Goal: Task Accomplishment & Management: Manage account settings

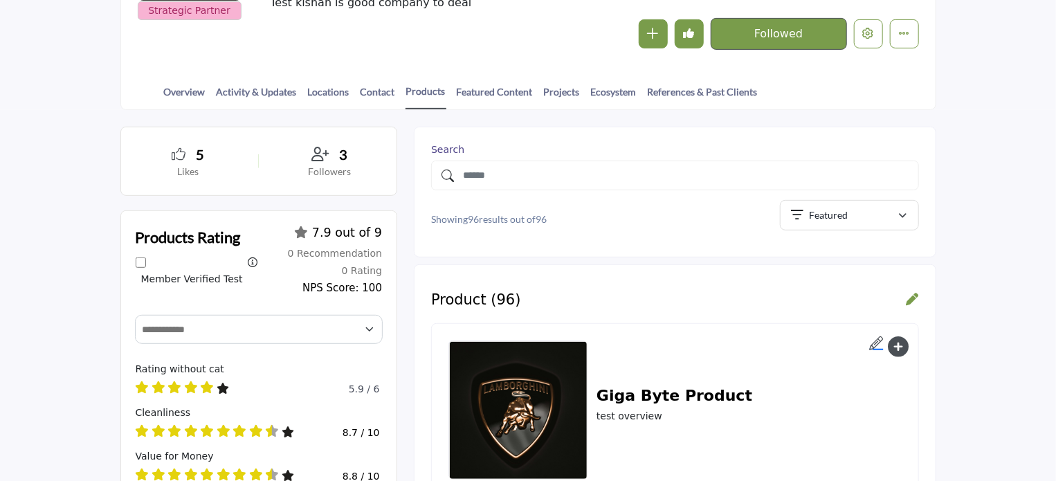
scroll to position [346, 0]
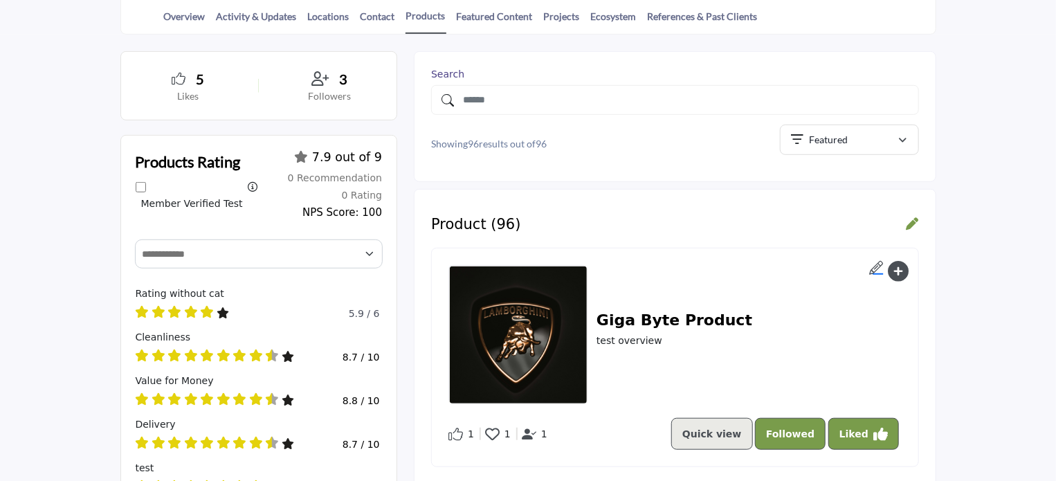
click at [911, 219] on icon at bounding box center [912, 223] width 12 height 12
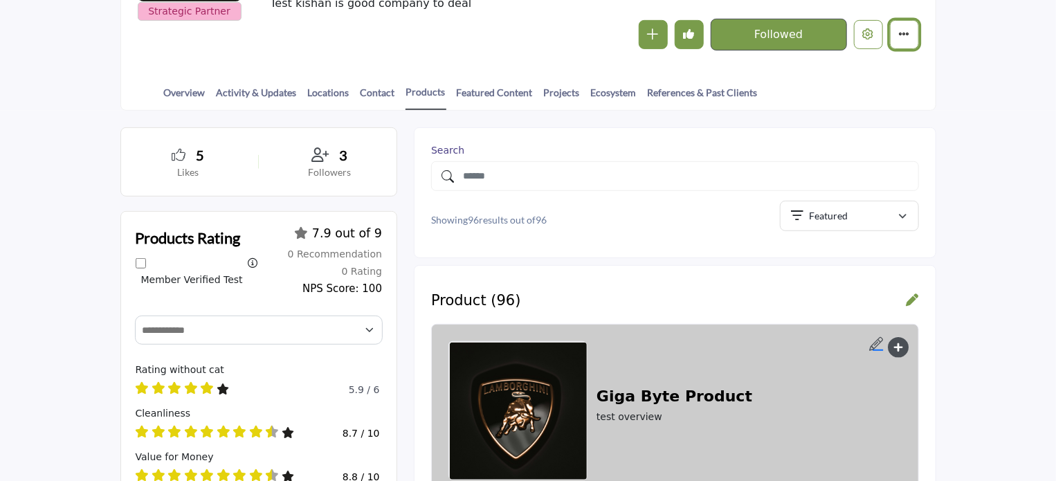
scroll to position [271, 0]
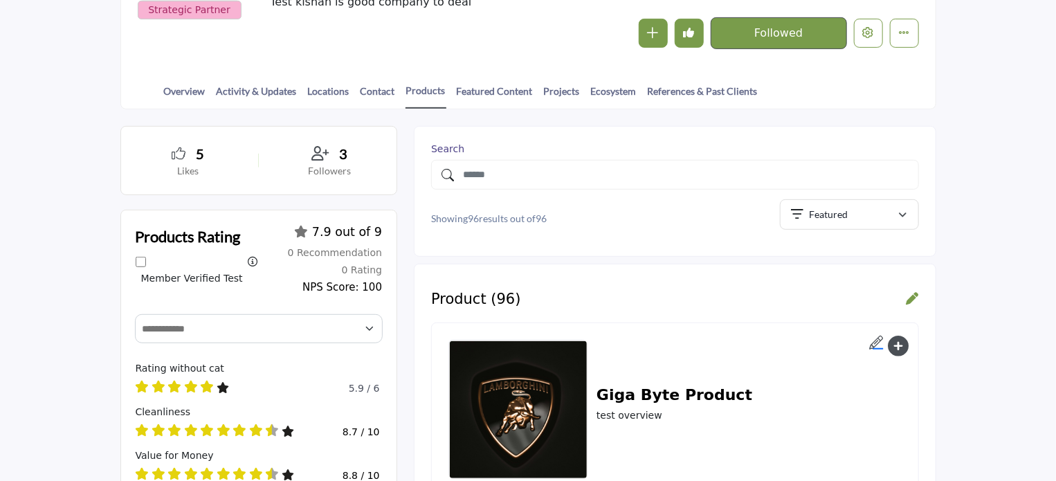
click at [913, 294] on icon at bounding box center [912, 298] width 12 height 12
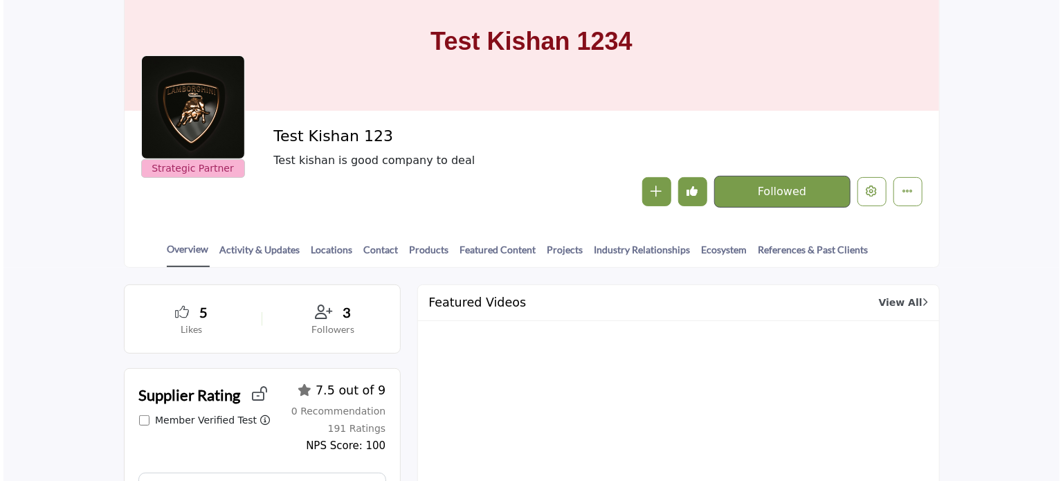
scroll to position [138, 0]
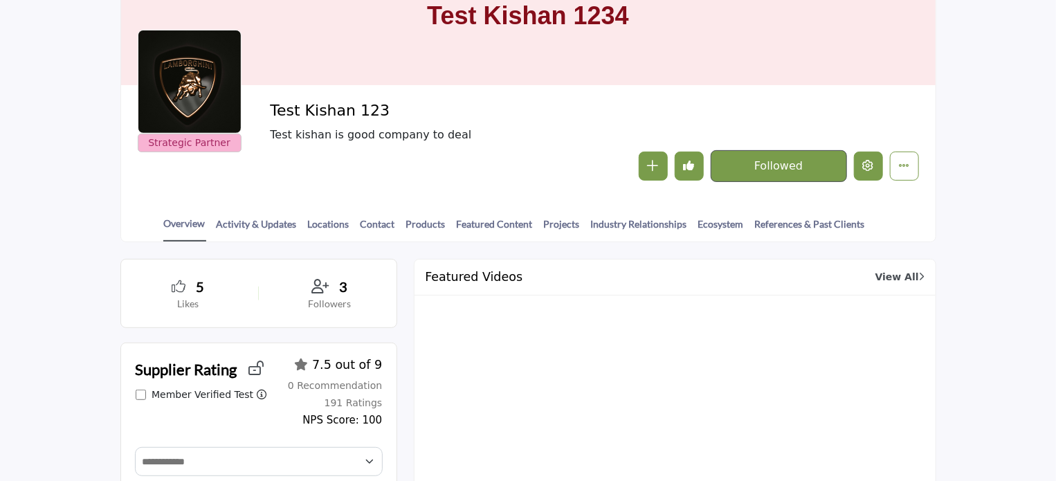
click at [865, 170] on icon "Edit company" at bounding box center [868, 165] width 11 height 11
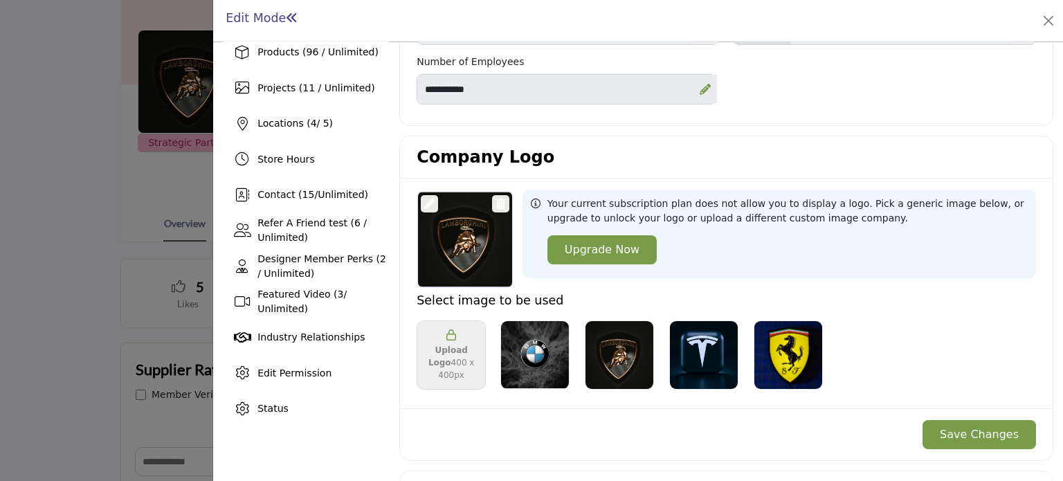
scroll to position [277, 0]
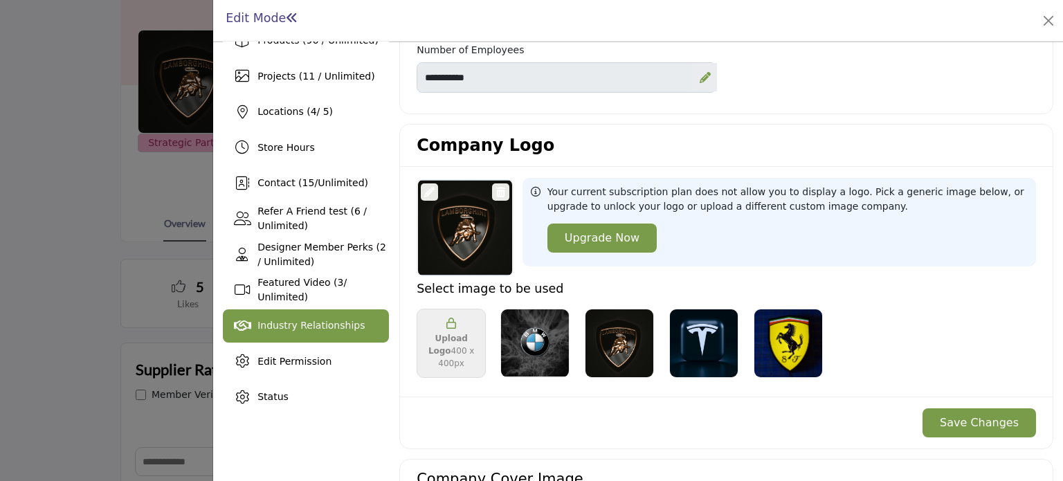
click at [311, 326] on span "Industry Relationships" at bounding box center [310, 325] width 107 height 11
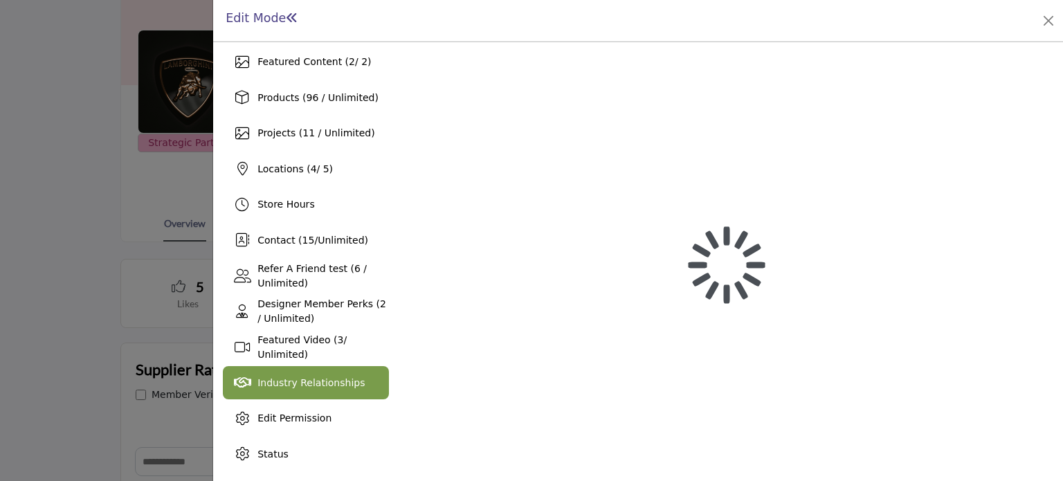
scroll to position [219, 0]
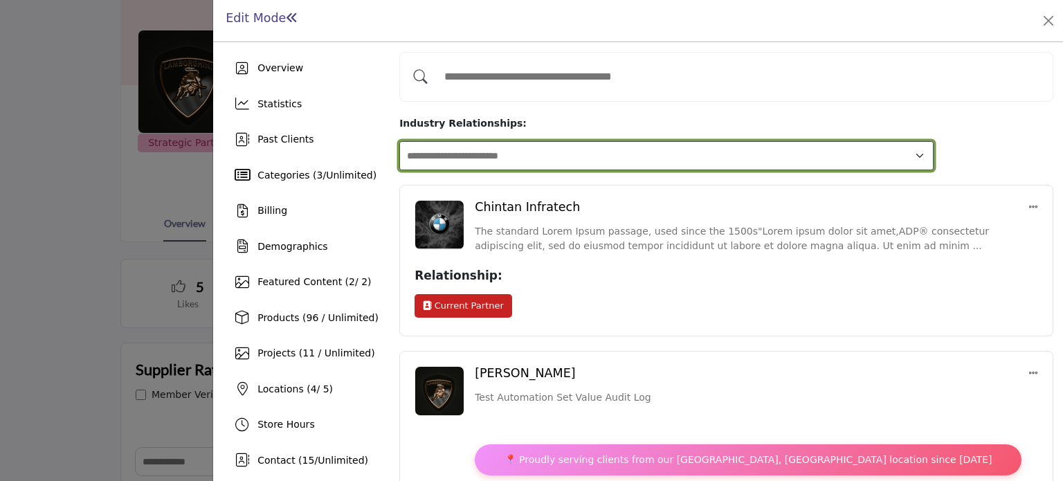
click at [630, 141] on select "**********" at bounding box center [666, 156] width 534 height 30
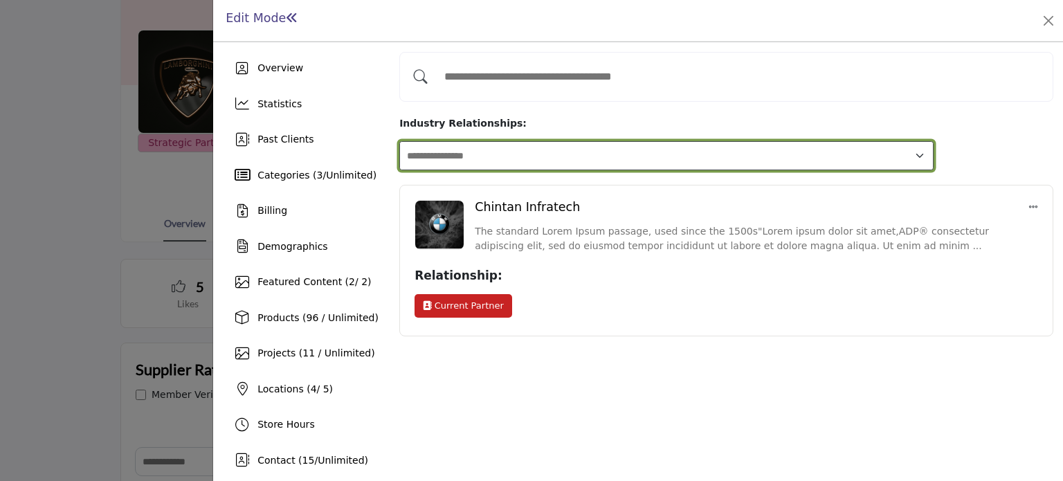
click at [611, 141] on select "**********" at bounding box center [666, 156] width 534 height 30
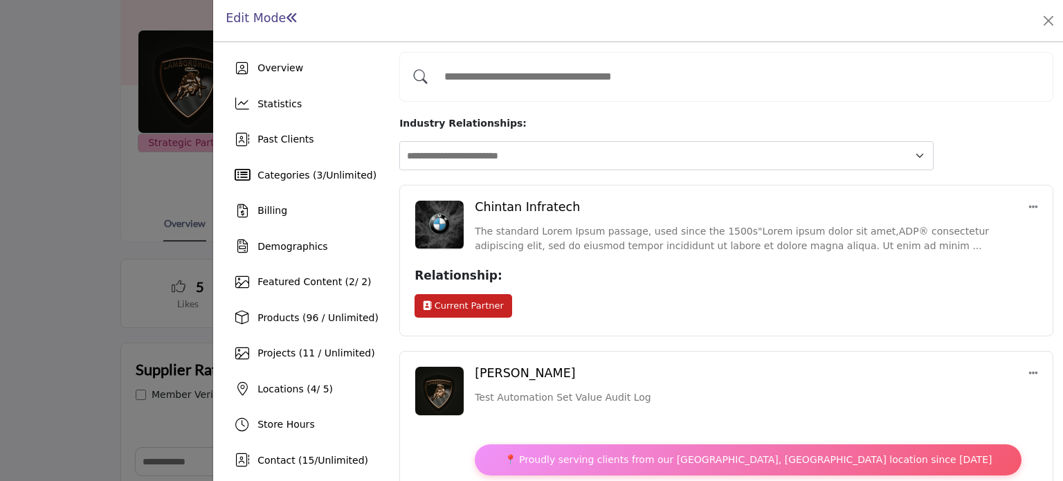
click at [1029, 202] on icon at bounding box center [1033, 207] width 10 height 10
click at [946, 226] on button "Edit" at bounding box center [972, 236] width 129 height 21
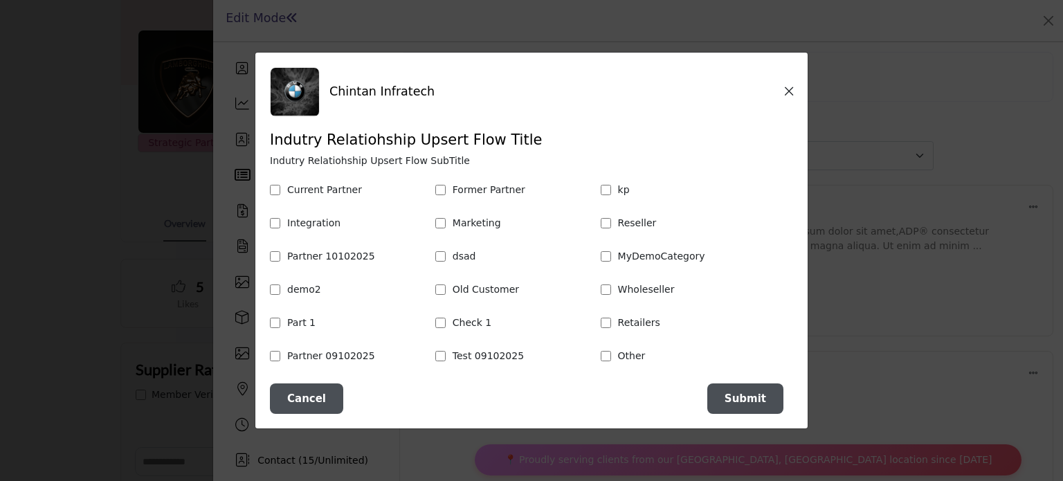
click at [435, 228] on div "Marketing" at bounding box center [513, 223] width 157 height 15
click at [742, 397] on span "Submit" at bounding box center [745, 398] width 42 height 12
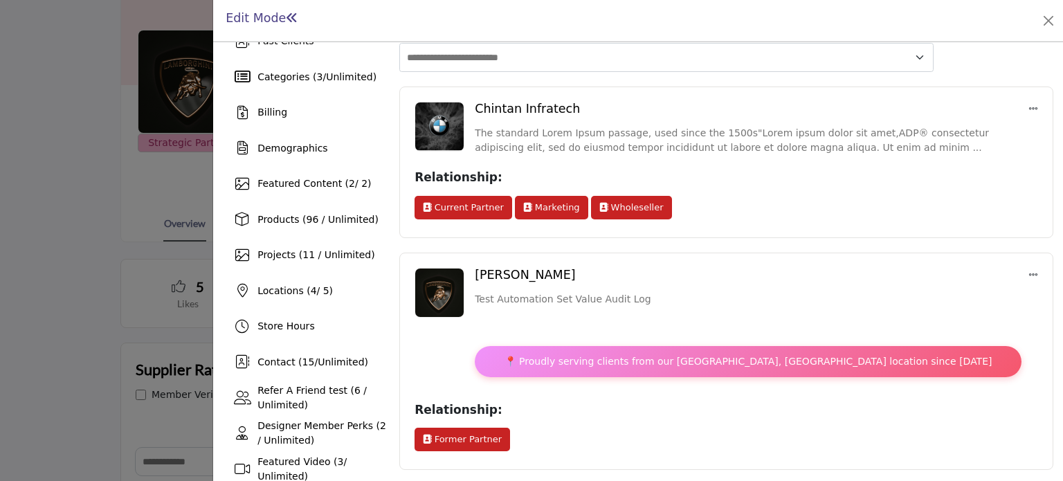
scroll to position [69, 0]
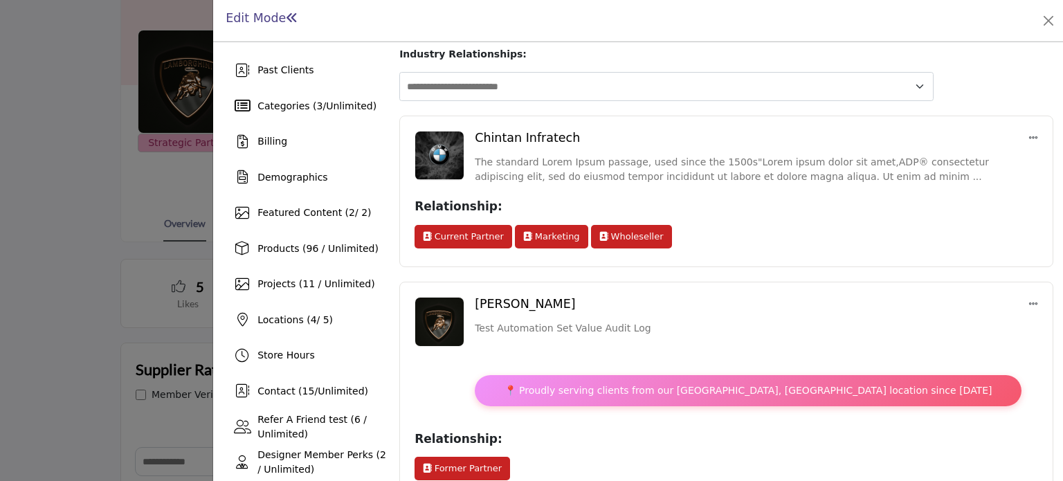
click at [1028, 133] on icon at bounding box center [1033, 138] width 10 height 10
click at [944, 156] on button "Edit" at bounding box center [972, 166] width 129 height 21
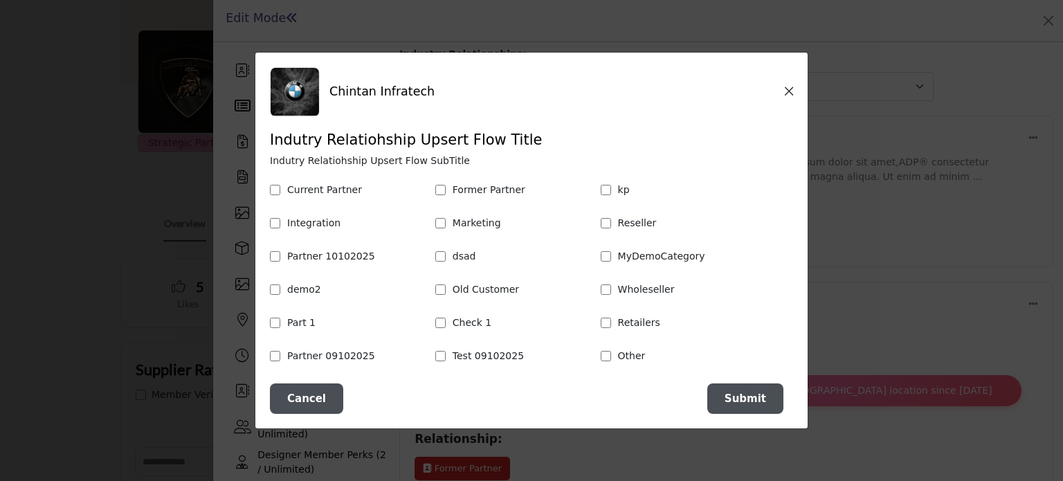
click at [786, 91] on icon "Close" at bounding box center [789, 91] width 8 height 10
